Goal: Information Seeking & Learning: Learn about a topic

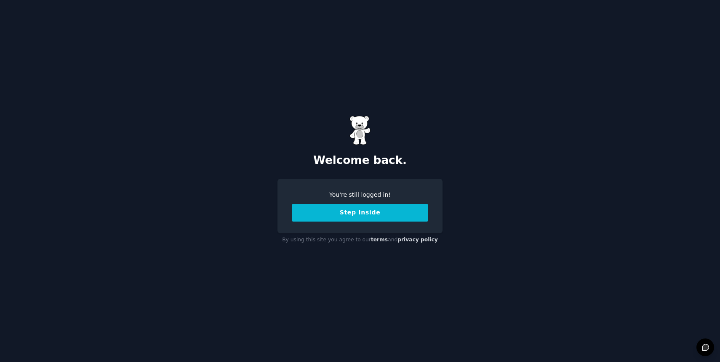
click at [327, 211] on button "Step Inside" at bounding box center [360, 213] width 136 height 18
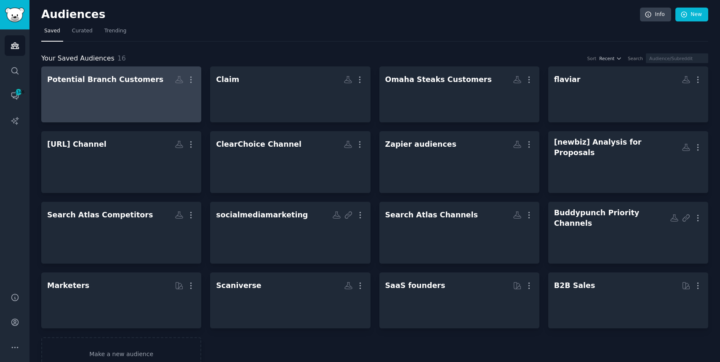
click at [149, 101] on div at bounding box center [121, 101] width 148 height 29
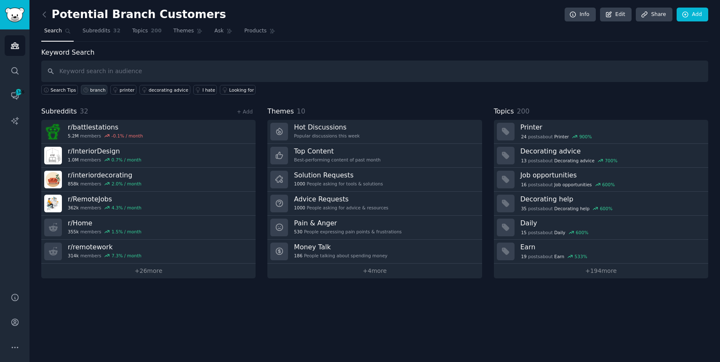
click at [102, 93] on link "branch" at bounding box center [94, 90] width 27 height 10
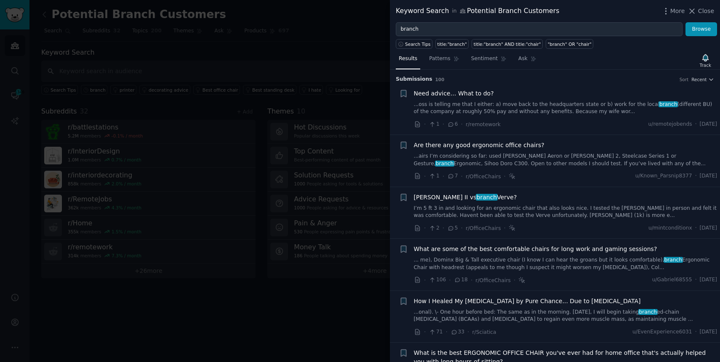
click at [358, 116] on div at bounding box center [360, 181] width 720 height 362
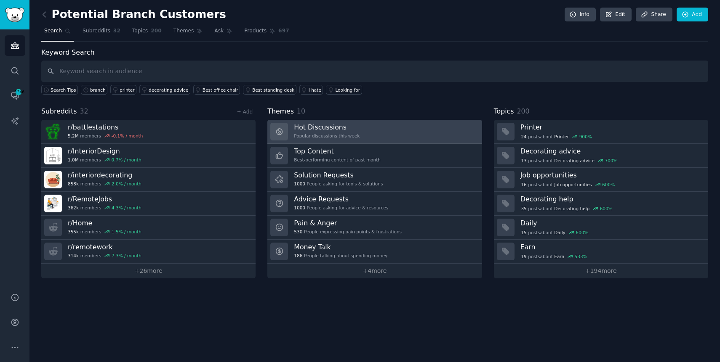
click at [358, 129] on link "Hot Discussions Popular discussions this week" at bounding box center [374, 132] width 214 height 24
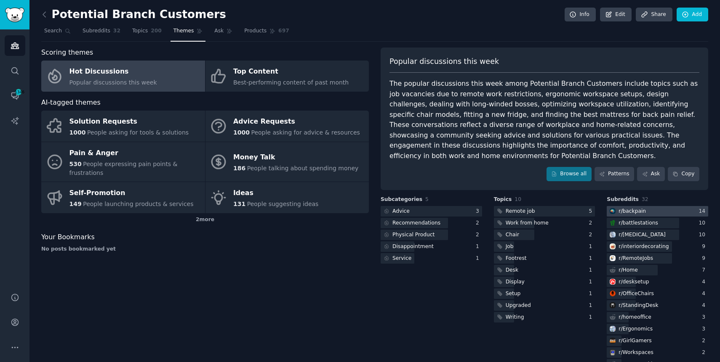
click at [646, 213] on div at bounding box center [656, 211] width 101 height 11
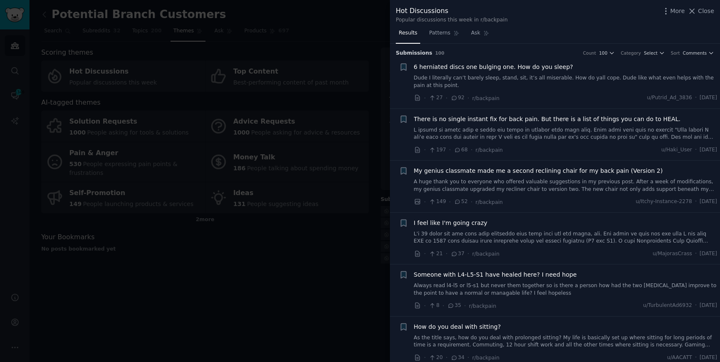
click at [338, 71] on div at bounding box center [360, 181] width 720 height 362
